Goal: Information Seeking & Learning: Learn about a topic

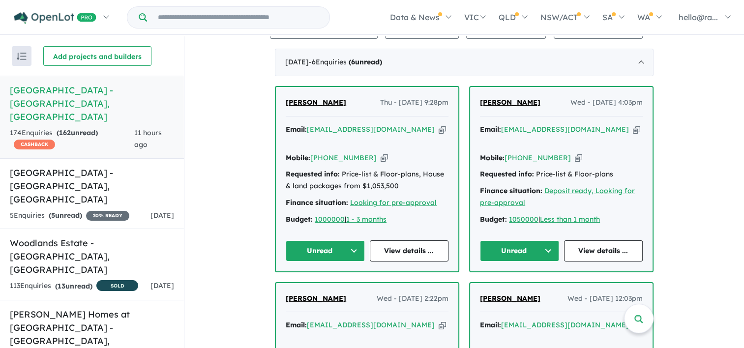
scroll to position [396, 0]
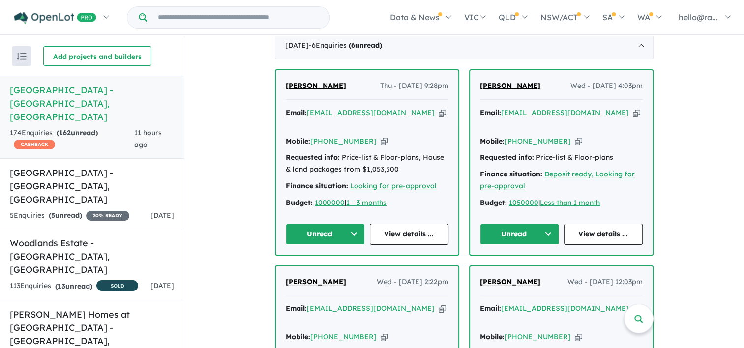
click at [438, 118] on icon "button" at bounding box center [441, 113] width 7 height 10
click at [380, 146] on icon "button" at bounding box center [383, 141] width 7 height 10
click at [423, 245] on link "View details ..." at bounding box center [409, 234] width 79 height 21
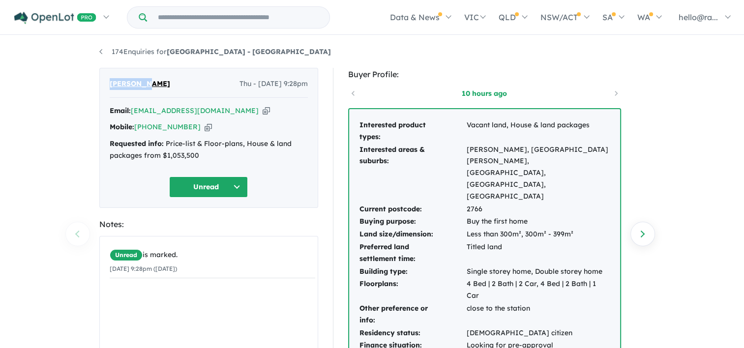
drag, startPoint x: 150, startPoint y: 84, endPoint x: 101, endPoint y: 84, distance: 48.7
click at [101, 84] on div "Young Kim Thu - 09/10/2025, 9:28pm Email: rivalrysk957@gmail.com Copied! Mobile…" at bounding box center [208, 138] width 219 height 140
drag, startPoint x: 101, startPoint y: 84, endPoint x: 114, endPoint y: 84, distance: 12.8
copy span "[PERSON_NAME]"
click at [262, 110] on icon "button" at bounding box center [265, 111] width 7 height 10
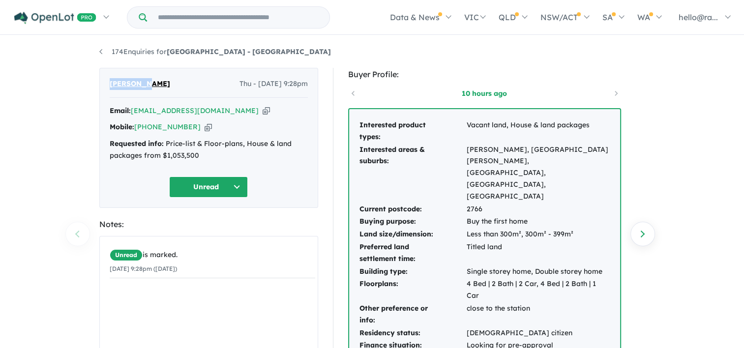
copy span "[PERSON_NAME]"
click at [204, 128] on icon "button" at bounding box center [207, 127] width 7 height 10
copy span "[PERSON_NAME]"
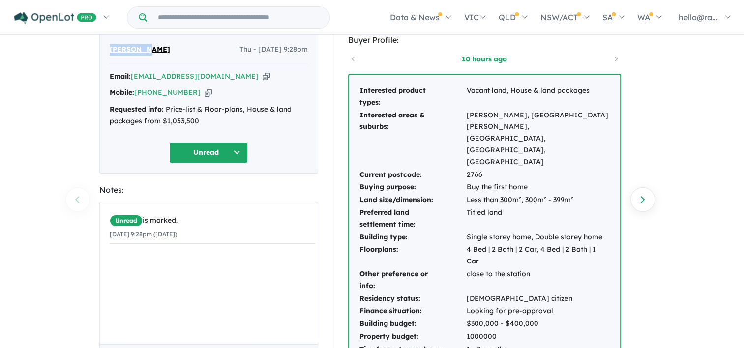
scroll to position [49, 0]
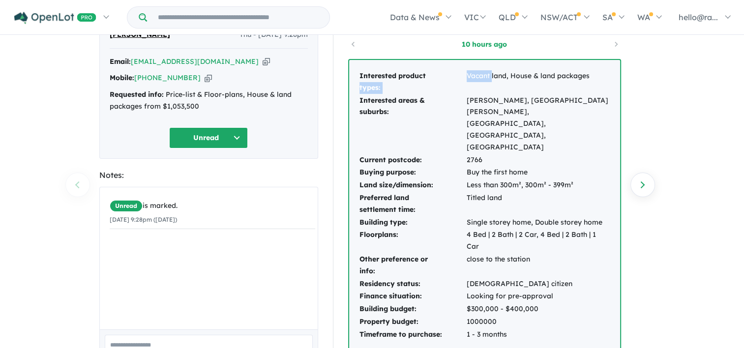
drag, startPoint x: 464, startPoint y: 77, endPoint x: 486, endPoint y: 71, distance: 22.9
click at [486, 71] on tr "Interested product types: Vacant land, House & land packages" at bounding box center [484, 82] width 251 height 25
drag, startPoint x: 486, startPoint y: 71, endPoint x: 589, endPoint y: 75, distance: 103.3
click at [589, 75] on td "Vacant land, House & land packages" at bounding box center [538, 82] width 144 height 25
drag, startPoint x: 589, startPoint y: 75, endPoint x: 460, endPoint y: 77, distance: 129.8
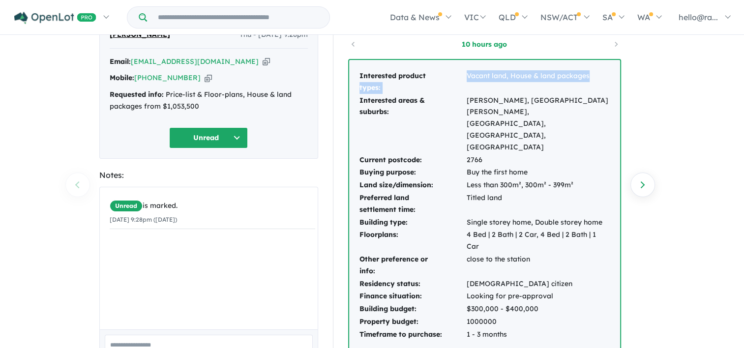
click at [460, 77] on tr "Interested product types: Vacant land, House & land packages" at bounding box center [484, 82] width 251 height 25
click at [560, 96] on td "Schofields, Claremont Meadows, Toongabbie, Marayong, Rooty Hill" at bounding box center [538, 123] width 144 height 59
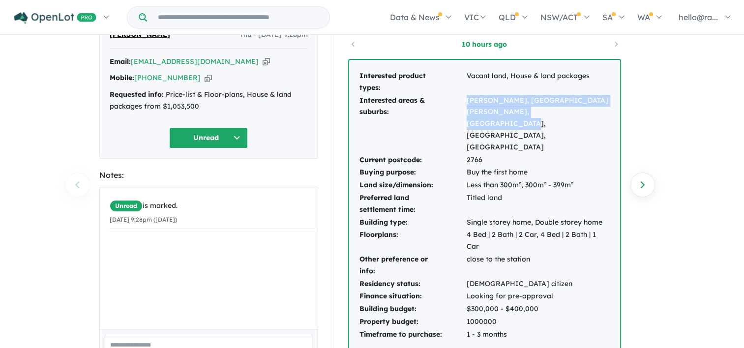
drag, startPoint x: 580, startPoint y: 113, endPoint x: 467, endPoint y: 99, distance: 114.4
click at [467, 99] on td "Schofields, Claremont Meadows, Toongabbie, Marayong, Rooty Hill" at bounding box center [538, 123] width 144 height 59
drag, startPoint x: 467, startPoint y: 99, endPoint x: 475, endPoint y: 98, distance: 8.9
copy td "Schofields, Claremont Meadows, Toongabbie, Marayong, Rooty Hill"
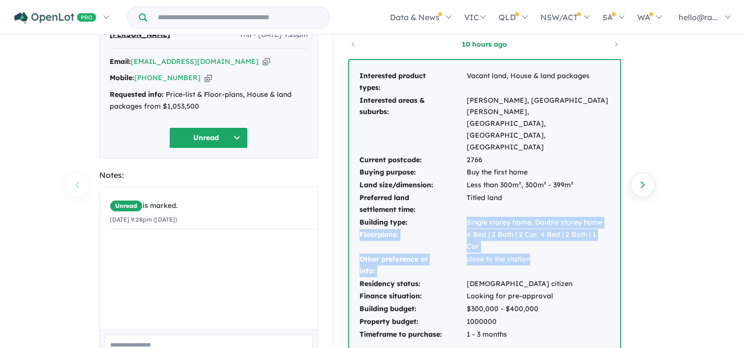
drag, startPoint x: 534, startPoint y: 214, endPoint x: 463, endPoint y: 189, distance: 75.7
click at [463, 189] on tbody "Interested product types: Vacant land, House & land packages Interested areas &…" at bounding box center [484, 205] width 251 height 271
drag, startPoint x: 463, startPoint y: 189, endPoint x: 487, endPoint y: 199, distance: 26.7
copy tbody "Single storey home, Double storey home Floorplans: 4 Bed | 2 Bath | 2 Car, 4 Be…"
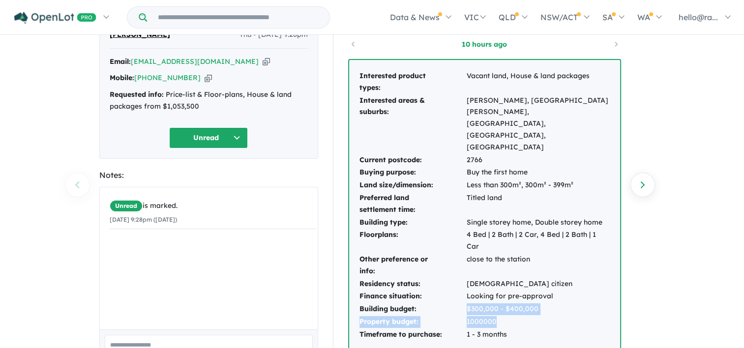
drag, startPoint x: 498, startPoint y: 275, endPoint x: 457, endPoint y: 258, distance: 44.7
click at [457, 258] on tbody "Interested product types: Vacant land, House & land packages Interested areas &…" at bounding box center [484, 205] width 251 height 271
drag, startPoint x: 457, startPoint y: 258, endPoint x: 477, endPoint y: 263, distance: 21.5
copy tbody "$300,000 - $400,000 Property budget: 1000000"
click at [537, 253] on td "close to the station" at bounding box center [538, 265] width 144 height 25
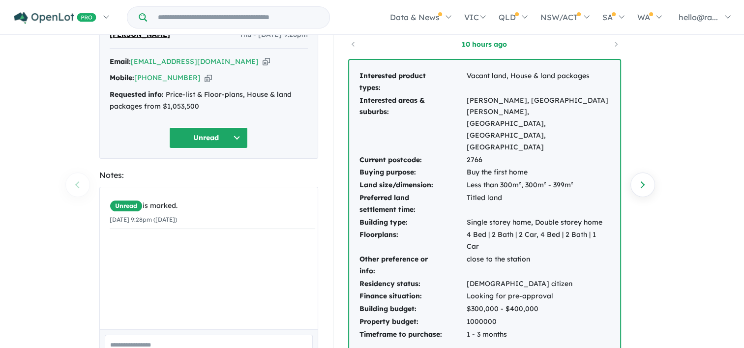
scroll to position [0, 0]
